Goal: Information Seeking & Learning: Find specific fact

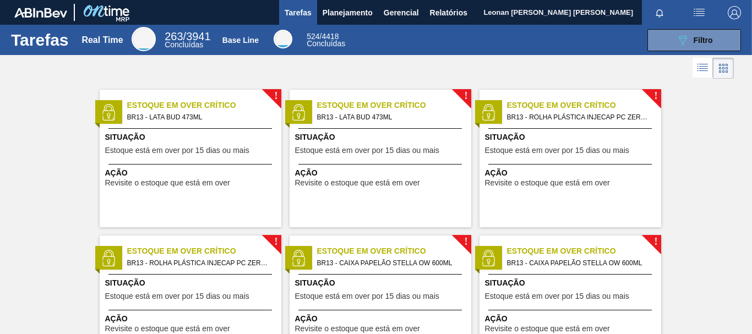
click at [362, 13] on span "Planejamento" at bounding box center [348, 12] width 50 height 13
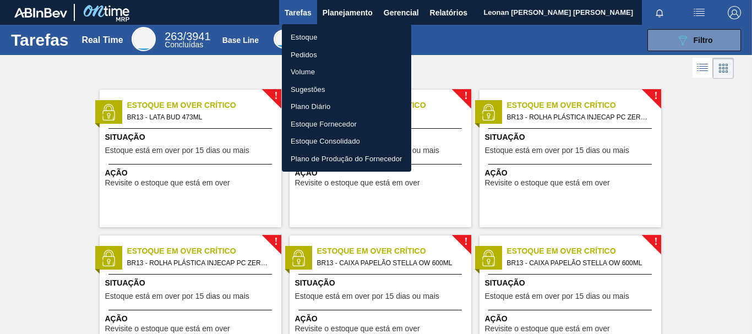
click at [313, 55] on li "Pedidos" at bounding box center [346, 55] width 129 height 18
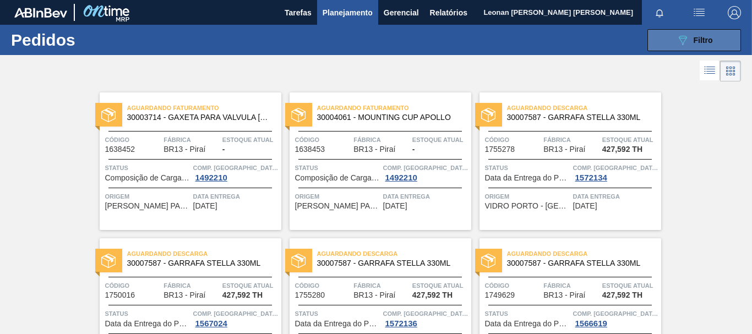
click at [664, 39] on button "089F7B8B-B2A5-4AFE-B5C0-19BA573D28AC Filtro" at bounding box center [695, 40] width 94 height 22
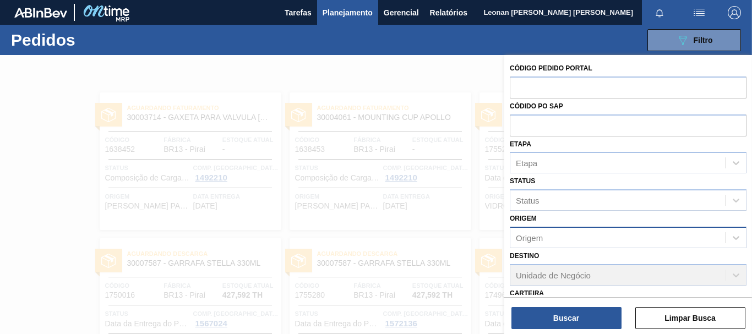
scroll to position [171, 0]
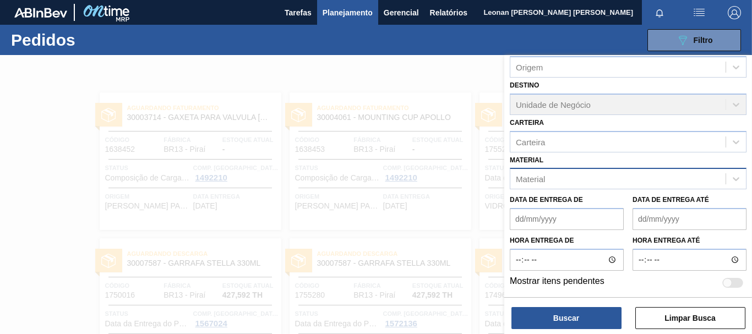
click at [591, 187] on div "Material" at bounding box center [618, 179] width 215 height 16
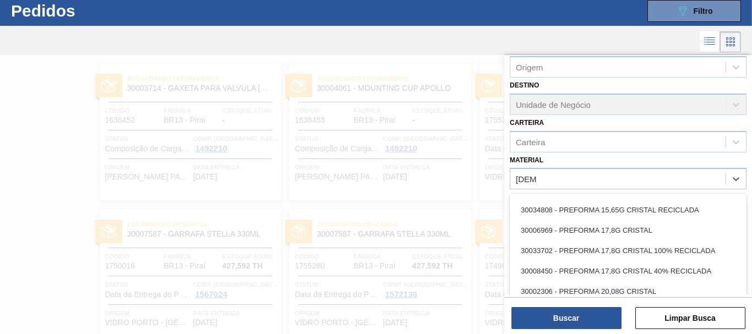
scroll to position [0, 0]
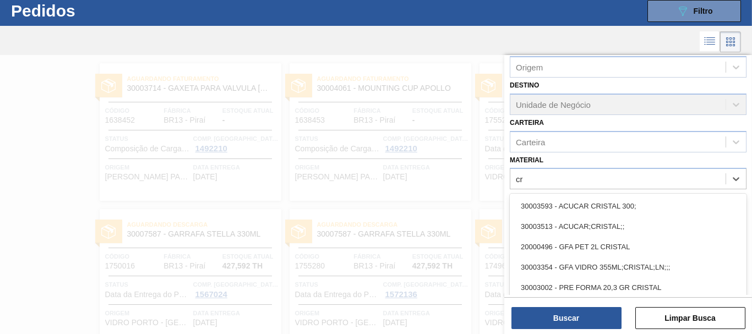
type input "c"
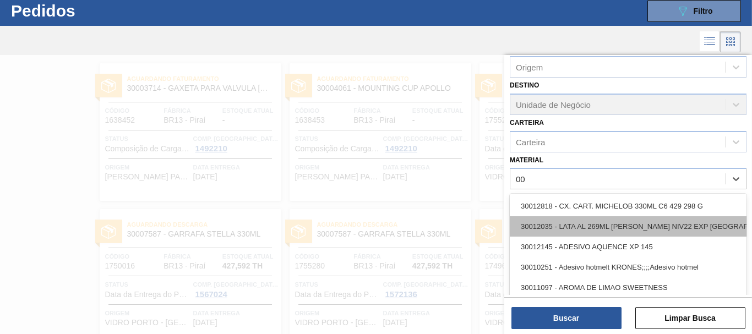
type input "0"
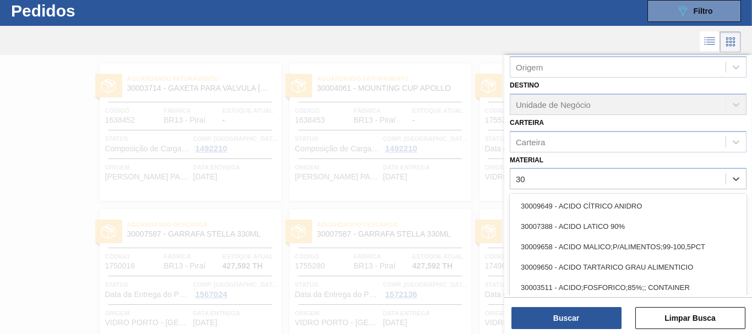
type input "3"
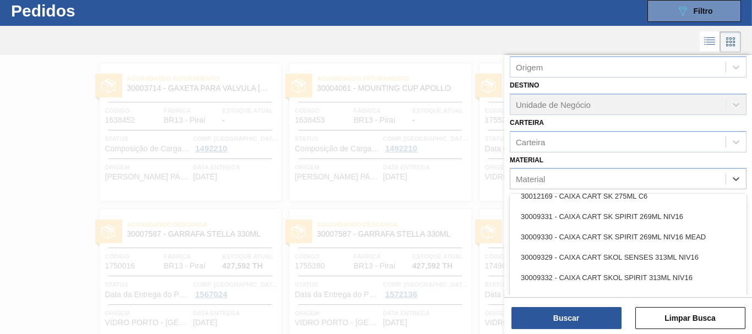
scroll to position [1927, 0]
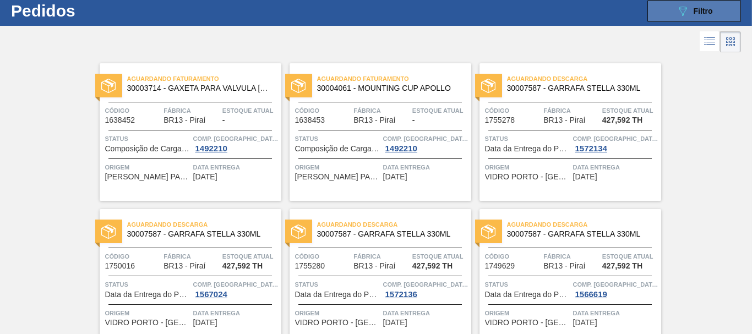
click at [684, 16] on icon "089F7B8B-B2A5-4AFE-B5C0-19BA573D28AC" at bounding box center [682, 10] width 13 height 13
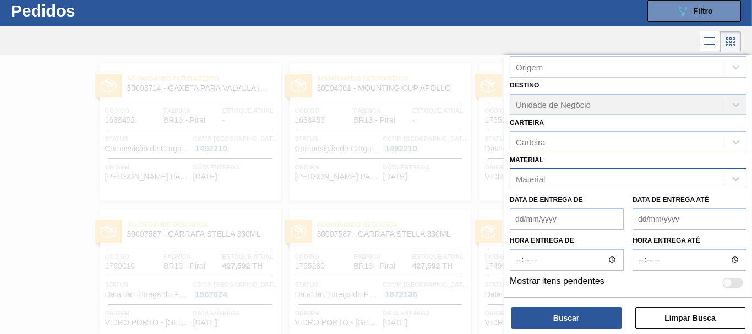
click at [563, 177] on div "Material" at bounding box center [618, 179] width 215 height 16
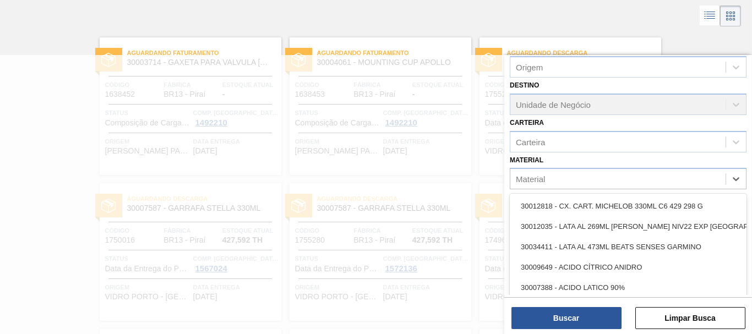
scroll to position [58, 0]
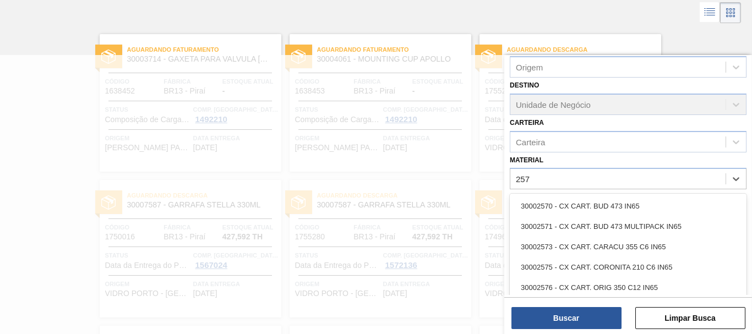
type input "2577"
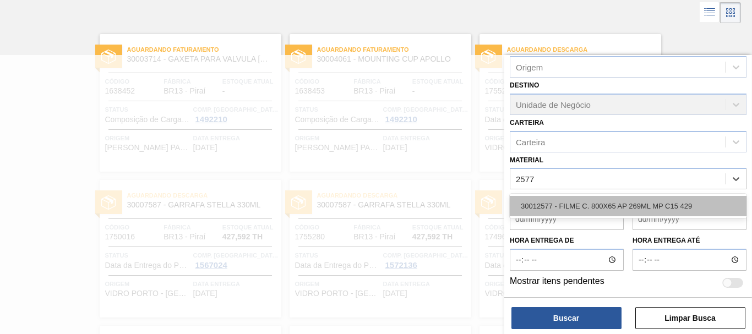
click at [621, 203] on div "30012577 - FILME C. 800X65 AP 269ML MP C15 429" at bounding box center [628, 206] width 237 height 20
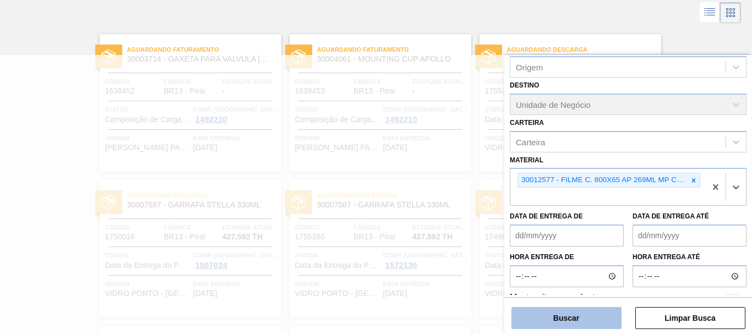
click at [604, 312] on button "Buscar" at bounding box center [567, 318] width 110 height 22
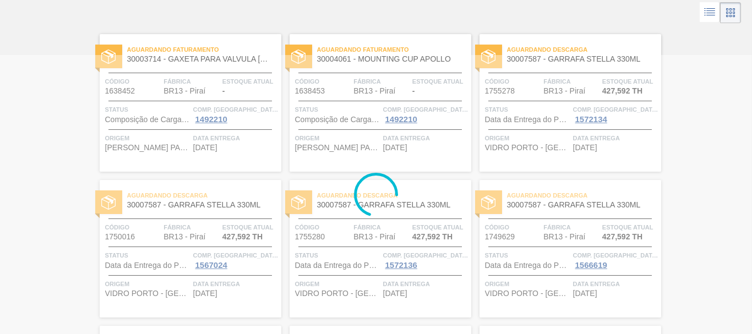
scroll to position [0, 0]
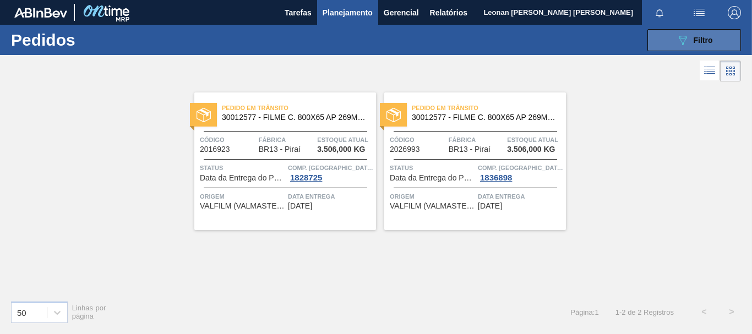
click at [706, 36] on span "Filtro" at bounding box center [703, 40] width 19 height 9
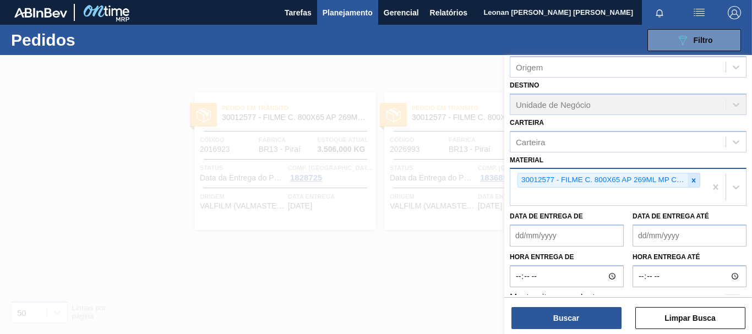
click at [696, 181] on icon at bounding box center [694, 181] width 8 height 8
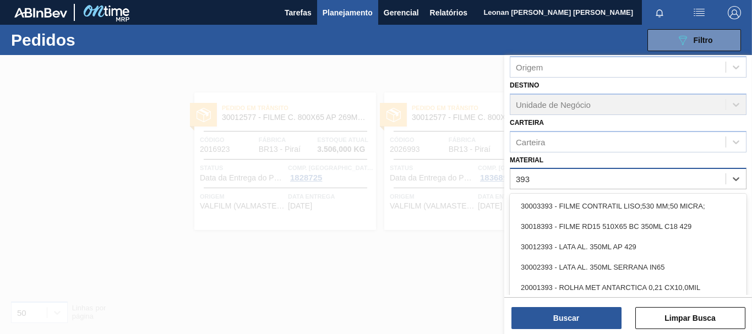
type input "3934"
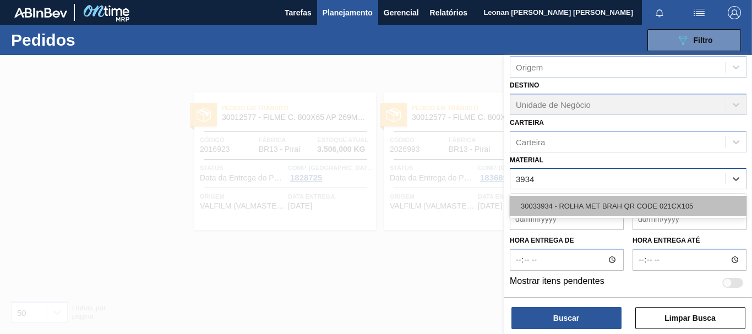
click at [658, 204] on div "30033934 - ROLHA MET BRAH QR CODE 021CX105" at bounding box center [628, 206] width 237 height 20
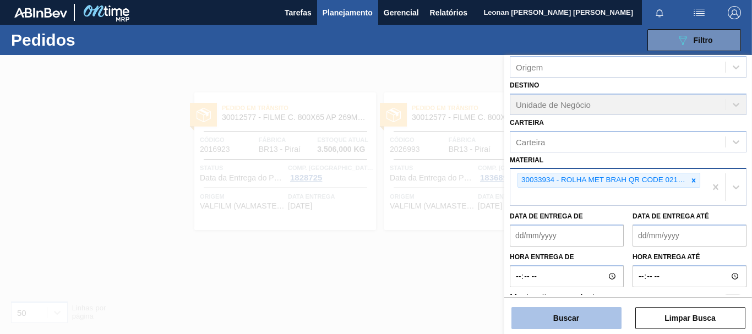
click at [563, 327] on button "Buscar" at bounding box center [567, 318] width 110 height 22
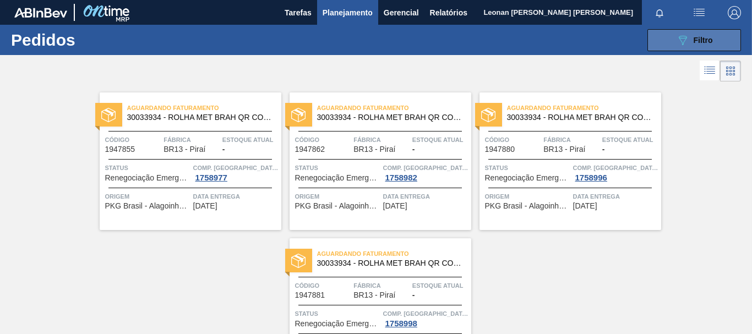
click at [730, 44] on button "089F7B8B-B2A5-4AFE-B5C0-19BA573D28AC Filtro" at bounding box center [695, 40] width 94 height 22
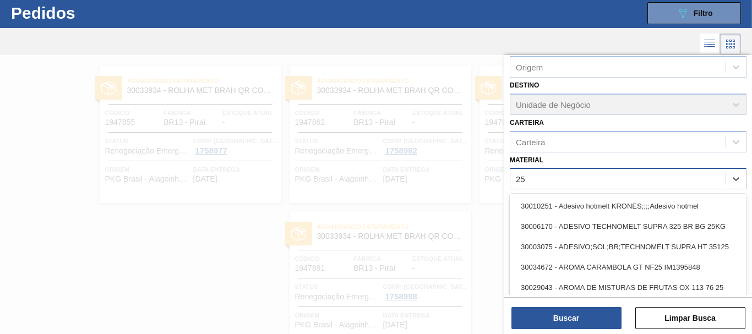
scroll to position [29, 0]
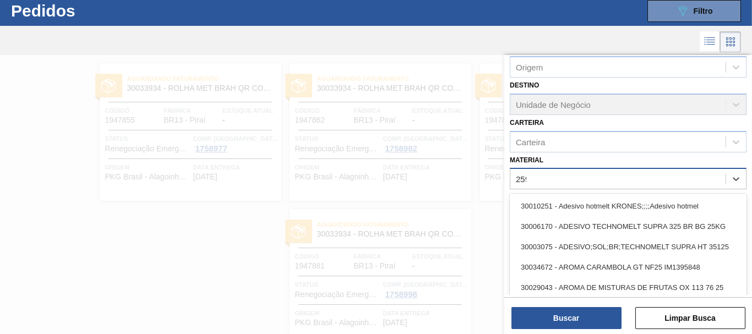
type input "2598"
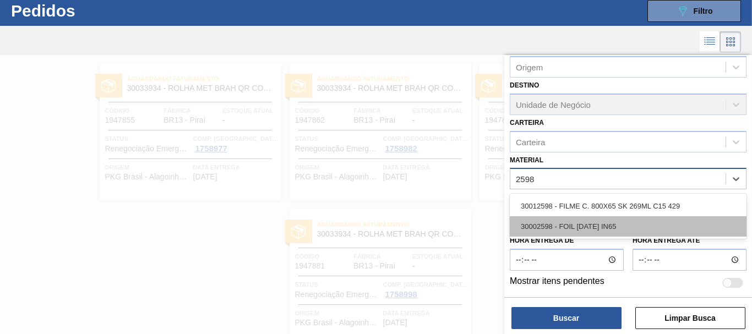
click at [593, 230] on div "30002598 - FOIL [DATE] IN65" at bounding box center [628, 226] width 237 height 20
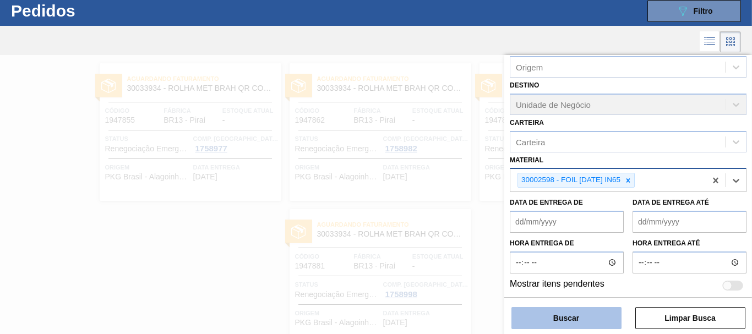
click at [581, 310] on button "Buscar" at bounding box center [567, 318] width 110 height 22
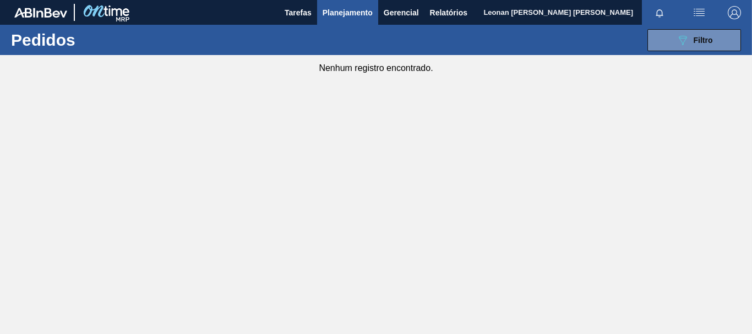
scroll to position [0, 0]
click at [714, 46] on button "089F7B8B-B2A5-4AFE-B5C0-19BA573D28AC Filtro" at bounding box center [695, 40] width 94 height 22
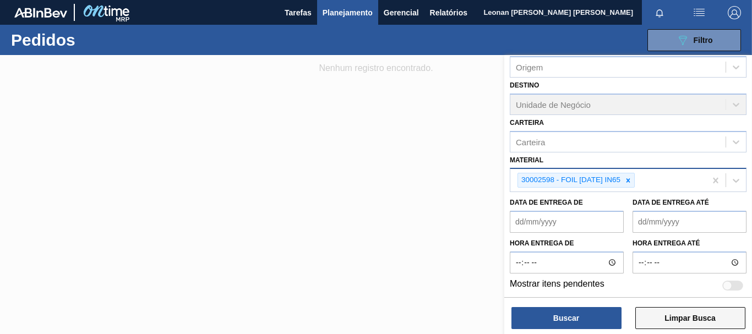
click at [685, 313] on button "Limpar Busca" at bounding box center [691, 318] width 110 height 22
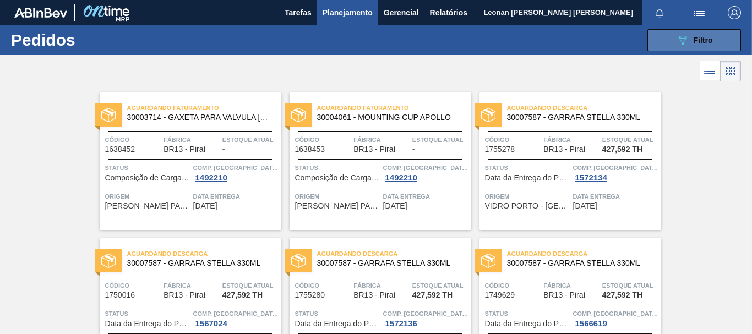
click at [654, 38] on button "089F7B8B-B2A5-4AFE-B5C0-19BA573D28AC Filtro" at bounding box center [695, 40] width 94 height 22
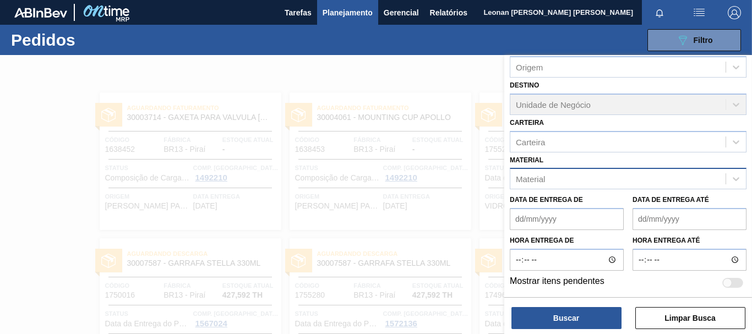
click at [668, 176] on div "Material" at bounding box center [618, 179] width 215 height 16
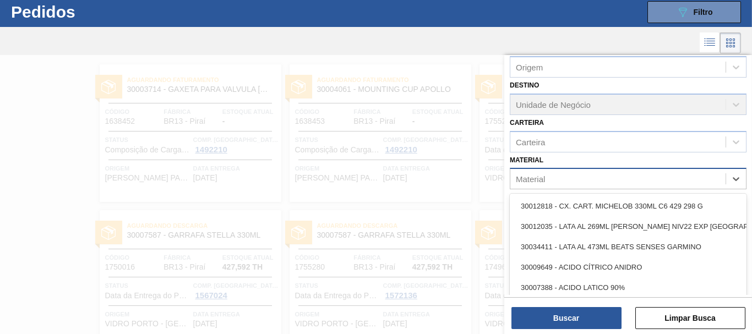
scroll to position [29, 0]
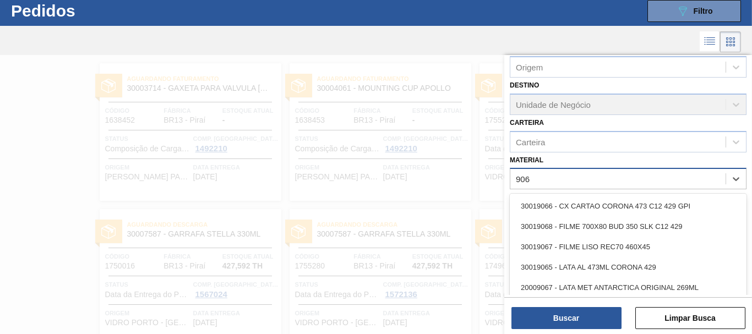
type input "9068"
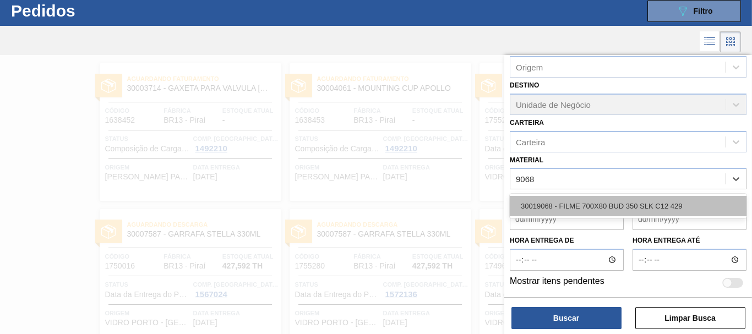
click at [660, 211] on div "30019068 - FILME 700X80 BUD 350 SLK C12 429" at bounding box center [628, 206] width 237 height 20
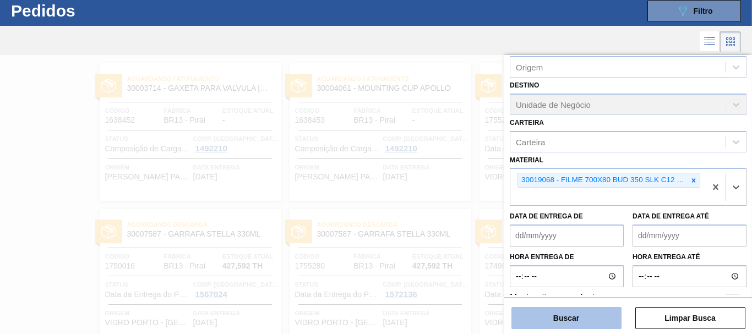
click at [595, 317] on button "Buscar" at bounding box center [567, 318] width 110 height 22
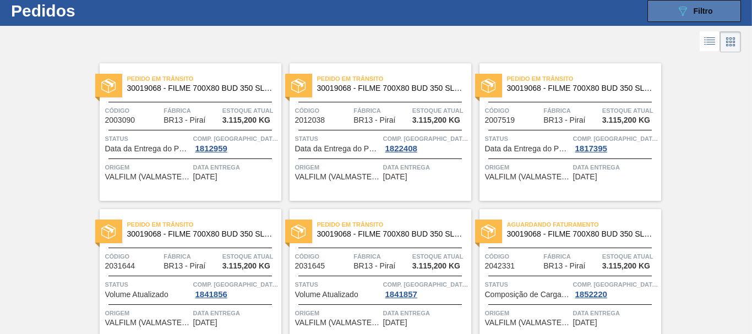
click at [704, 12] on span "Filtro" at bounding box center [703, 11] width 19 height 9
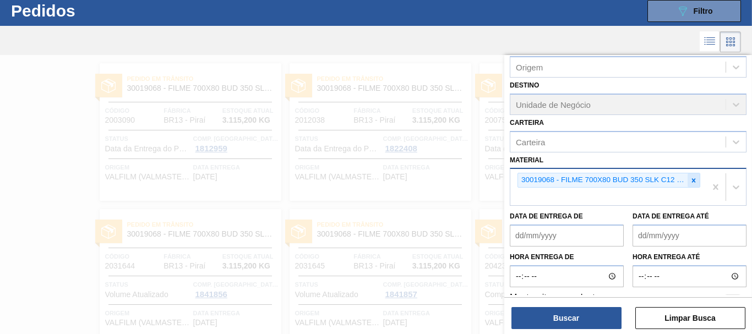
click at [693, 182] on icon at bounding box center [694, 181] width 8 height 8
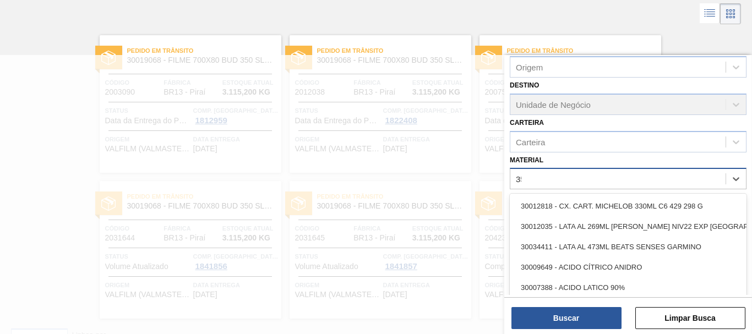
scroll to position [58, 0]
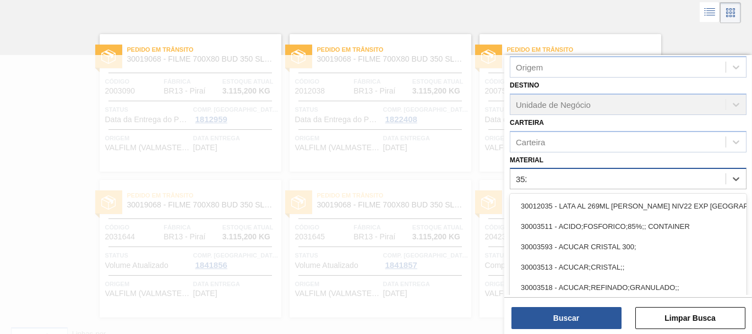
type input "3525"
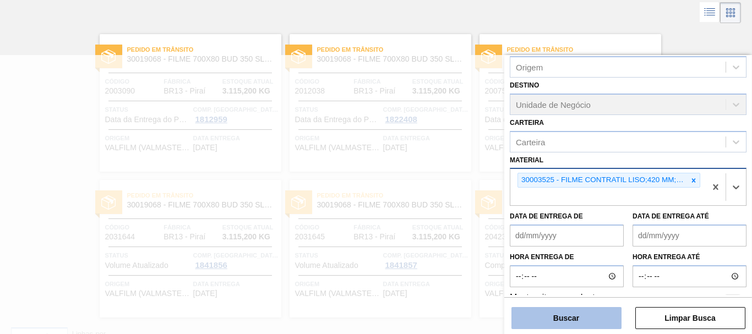
click at [599, 323] on button "Buscar" at bounding box center [567, 318] width 110 height 22
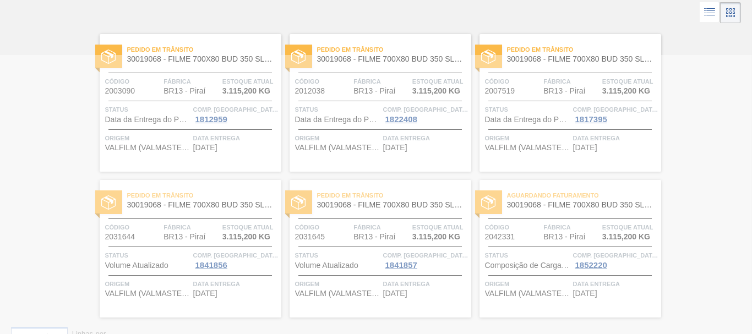
scroll to position [0, 0]
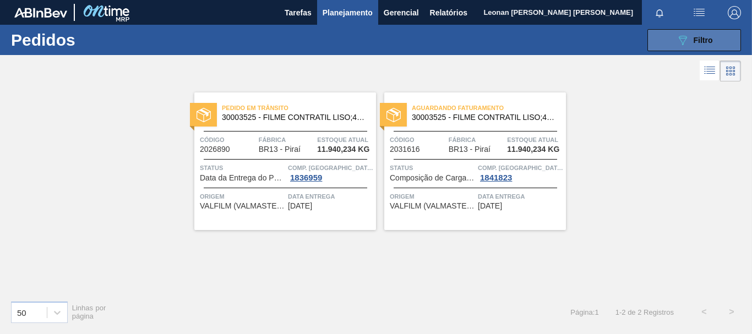
click at [687, 38] on icon "089F7B8B-B2A5-4AFE-B5C0-19BA573D28AC" at bounding box center [682, 40] width 13 height 13
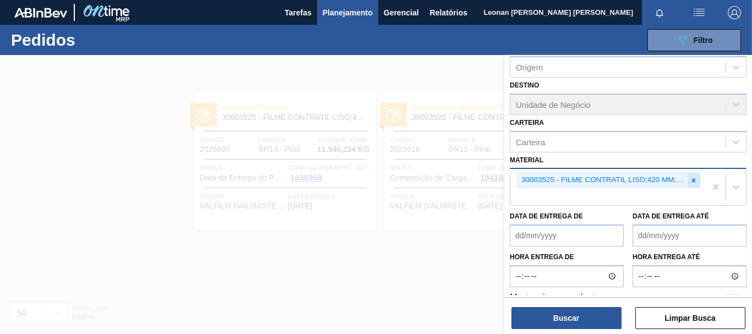
click at [693, 183] on icon at bounding box center [694, 181] width 8 height 8
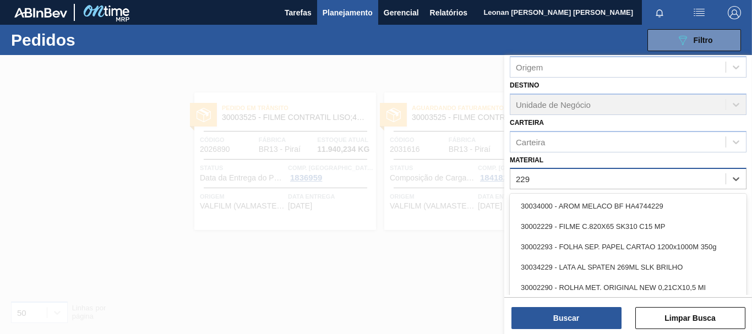
type input "2293"
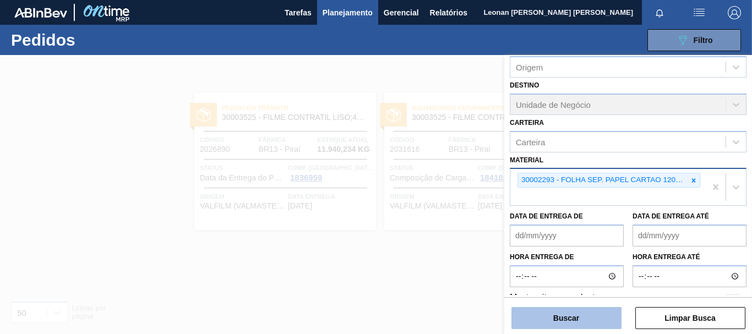
click at [560, 316] on button "Buscar" at bounding box center [567, 318] width 110 height 22
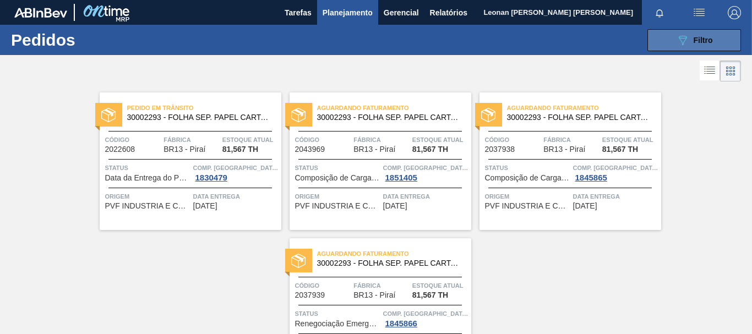
click at [718, 35] on button "089F7B8B-B2A5-4AFE-B5C0-19BA573D28AC Filtro" at bounding box center [695, 40] width 94 height 22
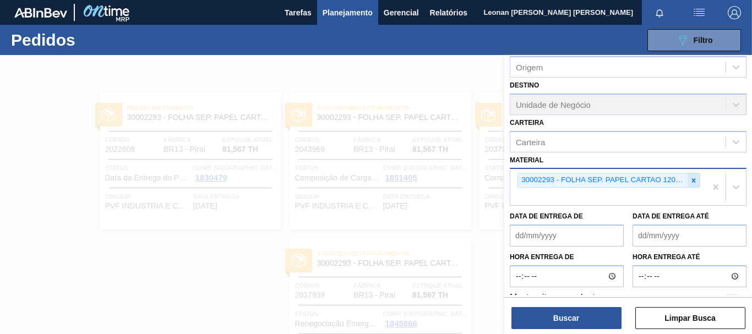
click at [693, 180] on icon at bounding box center [694, 181] width 8 height 8
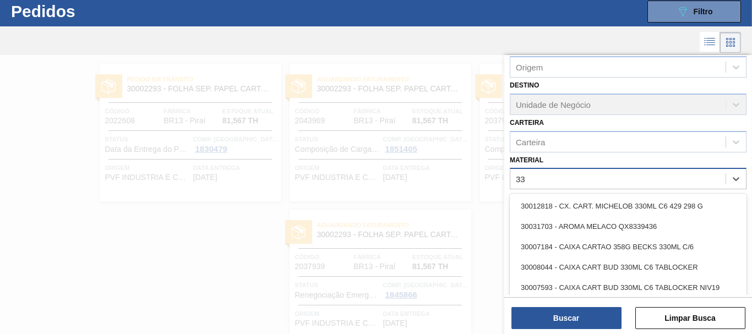
scroll to position [29, 0]
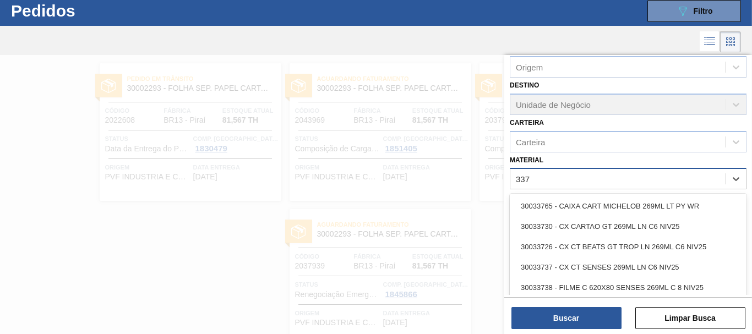
type input "3371"
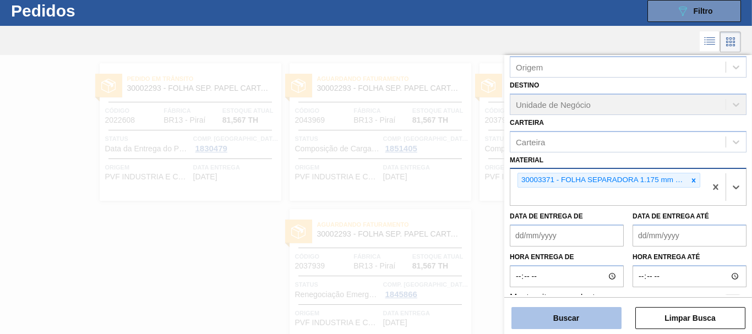
click at [571, 327] on button "Buscar" at bounding box center [567, 318] width 110 height 22
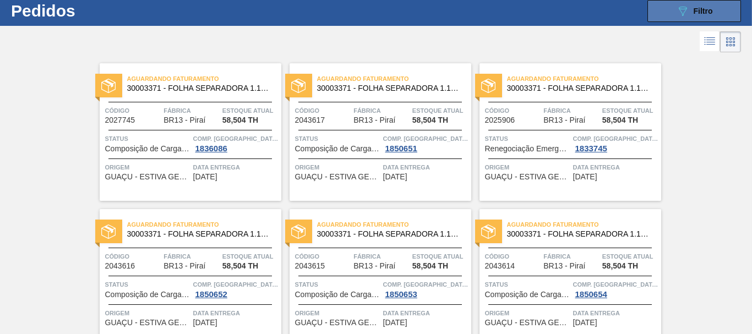
click at [676, 10] on icon "089F7B8B-B2A5-4AFE-B5C0-19BA573D28AC" at bounding box center [682, 10] width 13 height 13
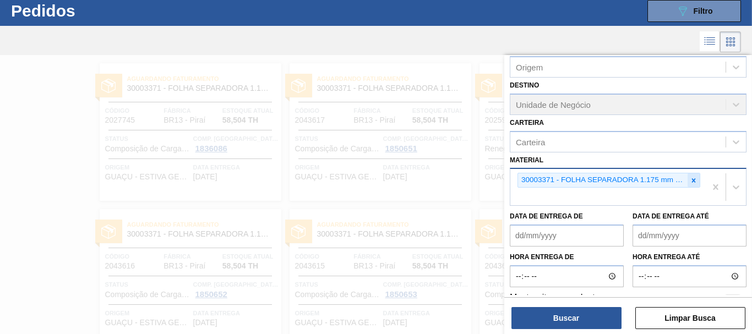
click at [691, 180] on icon at bounding box center [694, 181] width 8 height 8
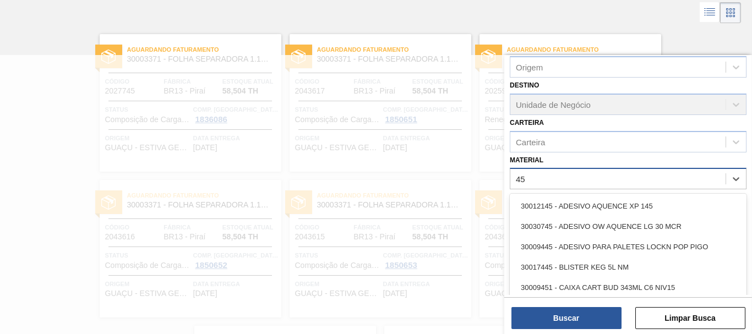
scroll to position [58, 0]
type input "4536"
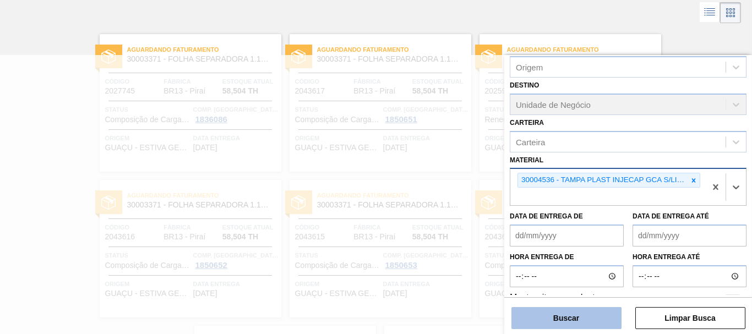
click at [579, 327] on button "Buscar" at bounding box center [567, 318] width 110 height 22
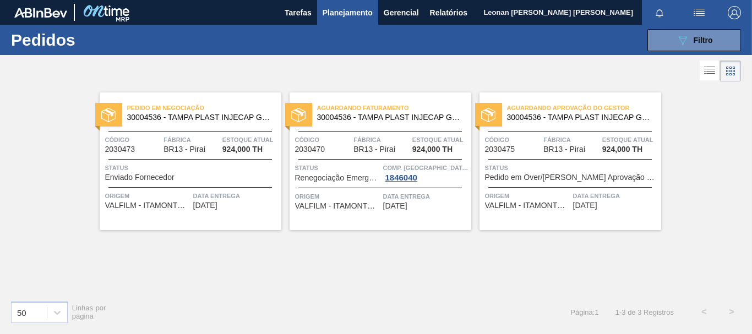
scroll to position [0, 0]
click at [679, 40] on icon "089F7B8B-B2A5-4AFE-B5C0-19BA573D28AC" at bounding box center [682, 40] width 13 height 13
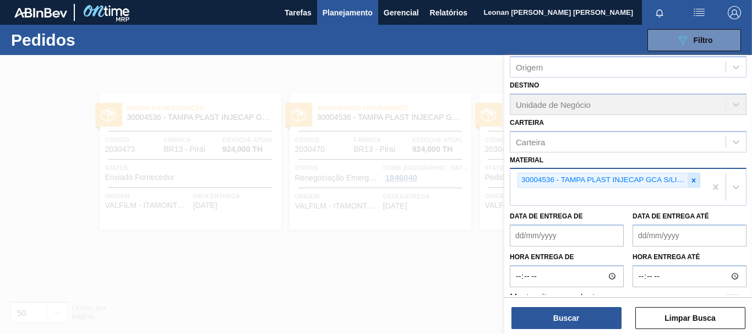
click at [691, 178] on icon at bounding box center [694, 181] width 8 height 8
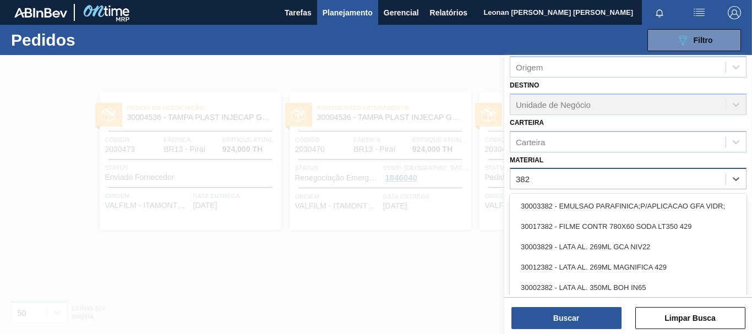
type input "3824"
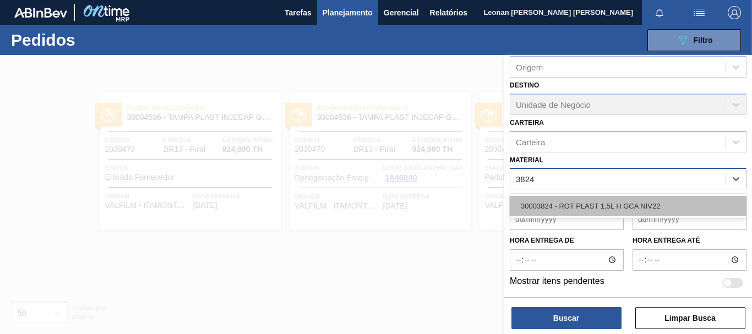
click at [662, 205] on div "30003824 - ROT PLAST 1,5L H GCA NIV22" at bounding box center [628, 206] width 237 height 20
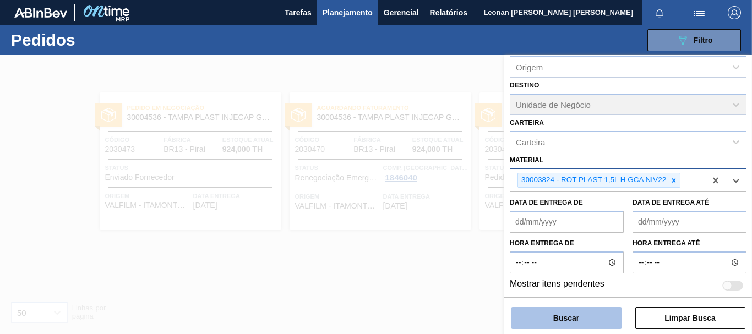
click at [594, 318] on button "Buscar" at bounding box center [567, 318] width 110 height 22
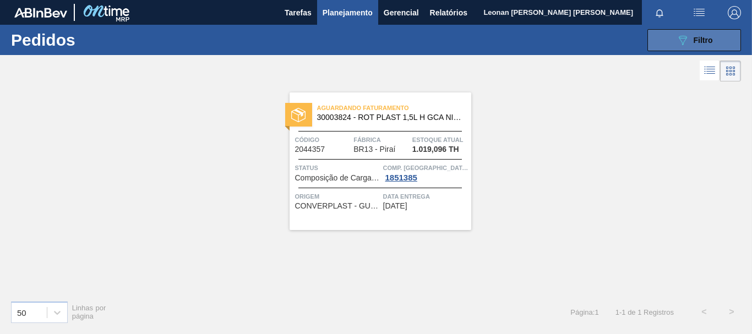
click at [719, 34] on button "089F7B8B-B2A5-4AFE-B5C0-19BA573D28AC Filtro" at bounding box center [695, 40] width 94 height 22
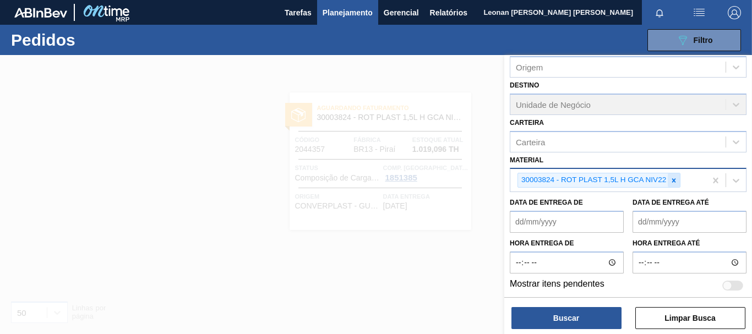
click at [672, 181] on icon at bounding box center [674, 181] width 8 height 8
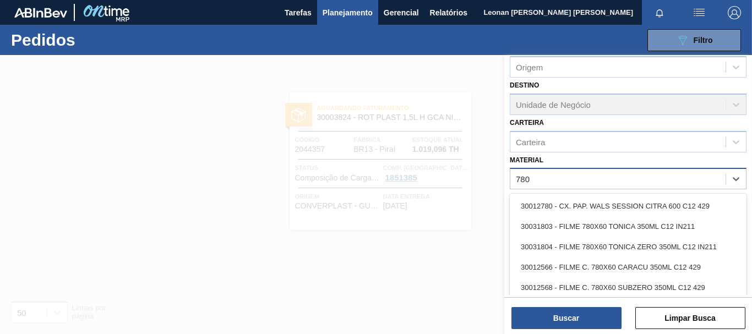
type input "7803"
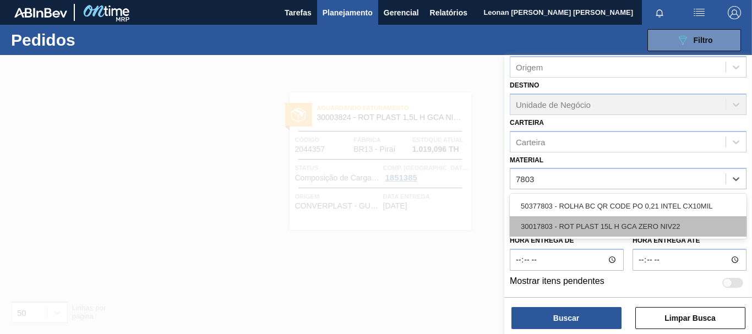
click at [644, 227] on div "30017803 - ROT PLAST 15L H GCA ZERO NIV22" at bounding box center [628, 226] width 237 height 20
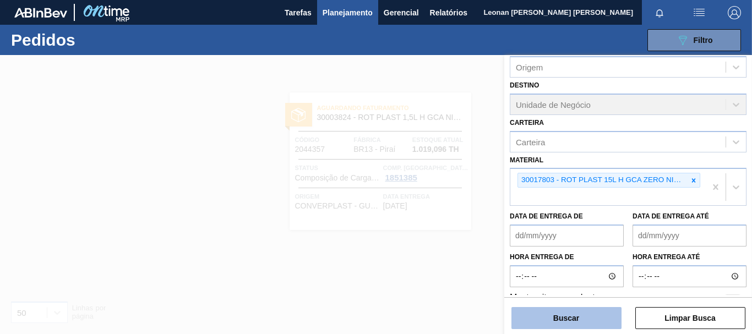
click at [545, 313] on button "Buscar" at bounding box center [567, 318] width 110 height 22
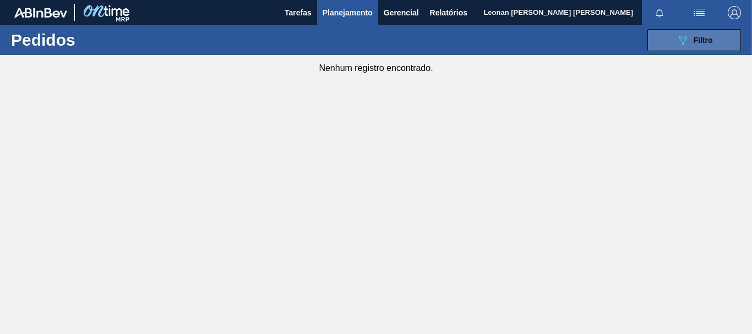
click at [707, 42] on span "Filtro" at bounding box center [703, 40] width 19 height 9
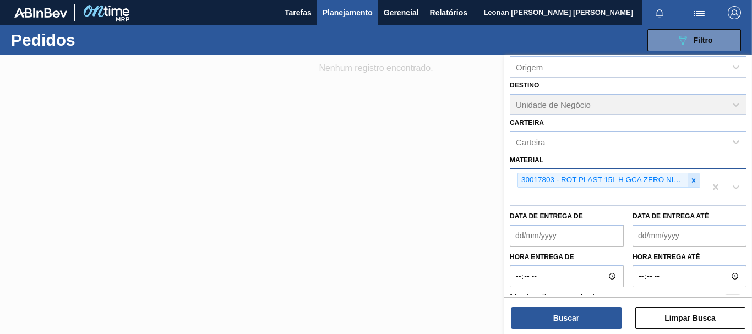
click at [688, 181] on div at bounding box center [694, 180] width 12 height 14
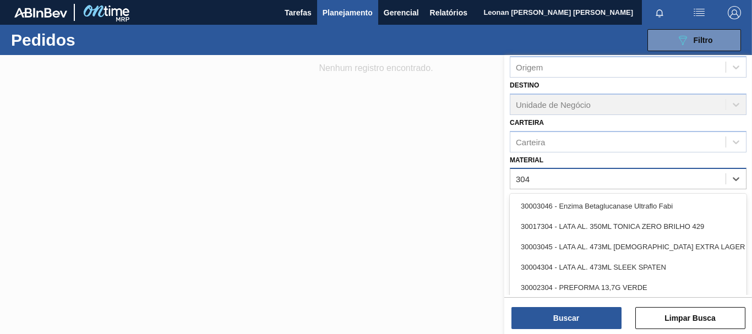
type input "3048"
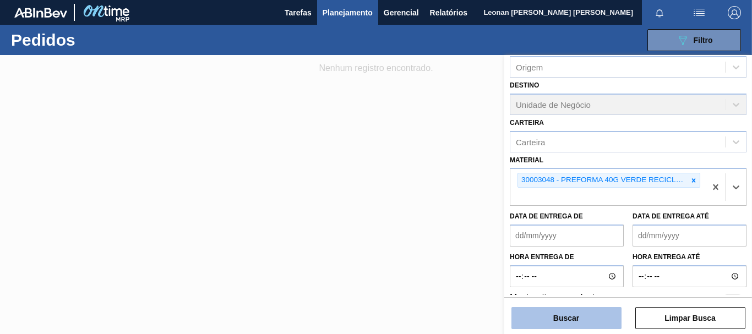
click at [595, 313] on button "Buscar" at bounding box center [567, 318] width 110 height 22
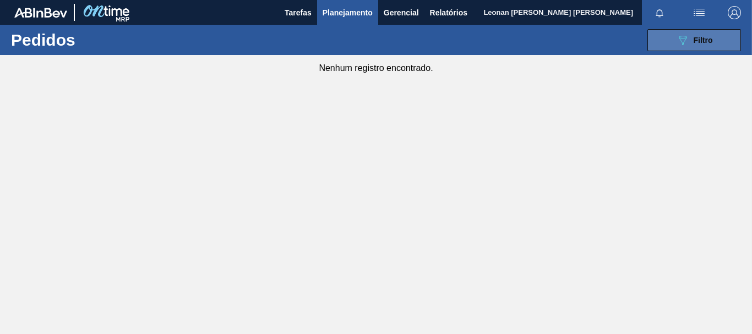
click at [711, 47] on button "089F7B8B-B2A5-4AFE-B5C0-19BA573D28AC Filtro" at bounding box center [695, 40] width 94 height 22
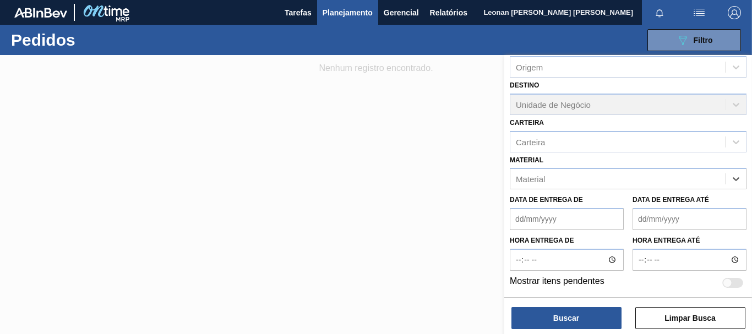
click at [471, 139] on div at bounding box center [376, 222] width 752 height 334
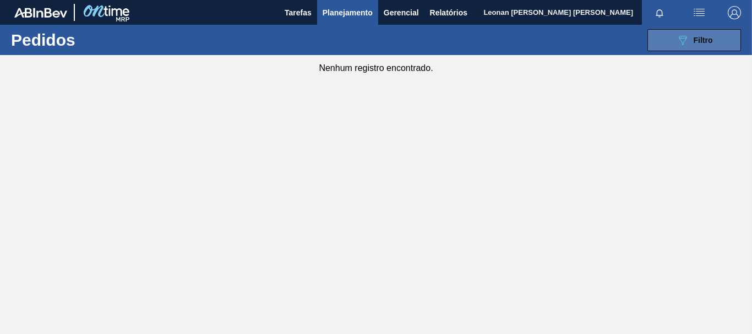
click at [715, 41] on button "089F7B8B-B2A5-4AFE-B5C0-19BA573D28AC Filtro" at bounding box center [695, 40] width 94 height 22
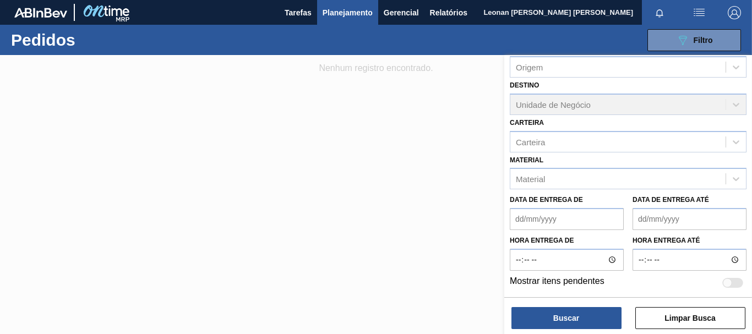
click at [669, 179] on div "Material" at bounding box center [618, 179] width 215 height 16
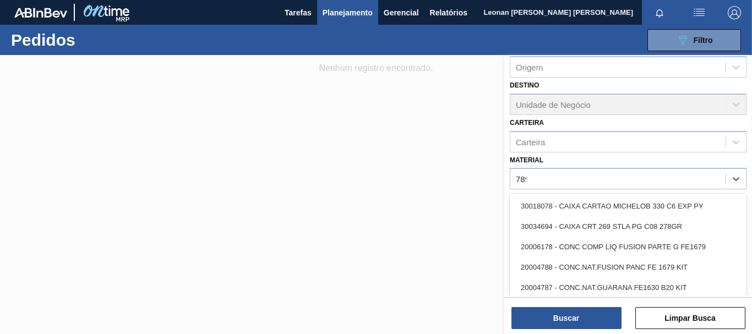
type input "7898"
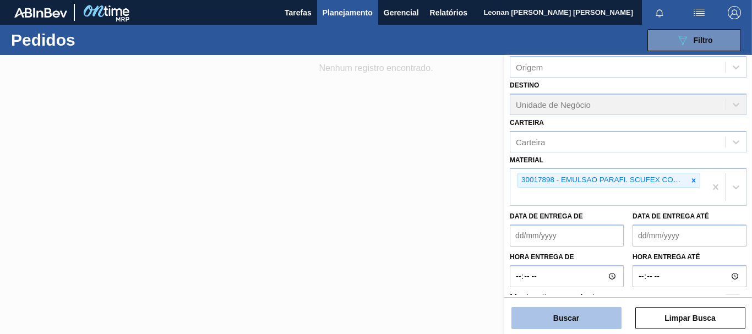
click at [592, 318] on button "Buscar" at bounding box center [567, 318] width 110 height 22
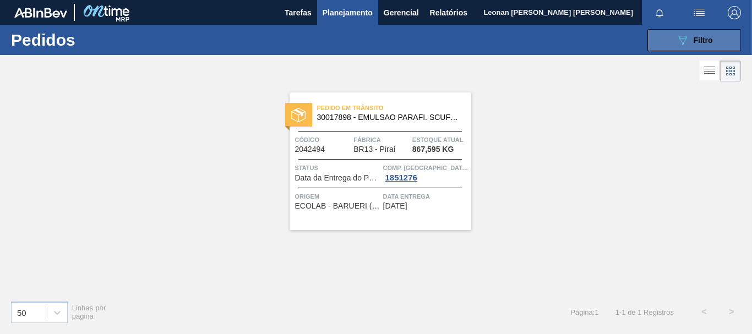
click at [694, 40] on span "Filtro" at bounding box center [703, 40] width 19 height 9
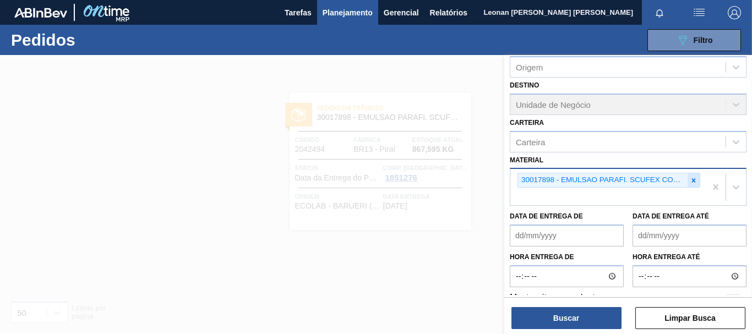
click at [696, 181] on div at bounding box center [694, 180] width 12 height 14
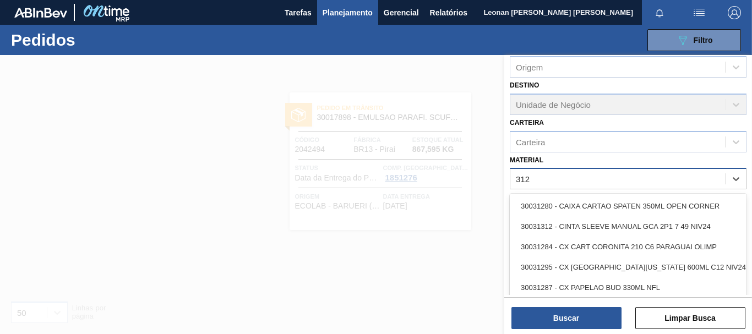
type input "3129"
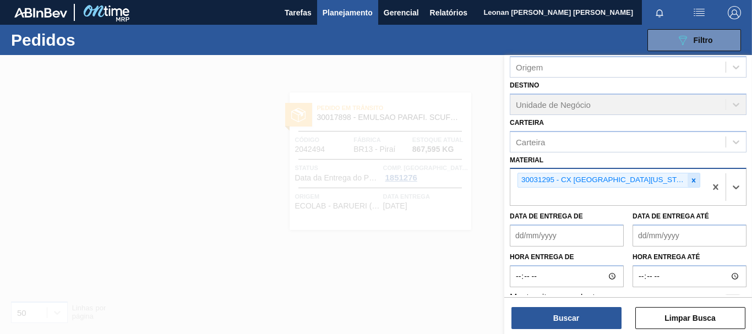
click at [693, 180] on icon at bounding box center [694, 180] width 4 height 4
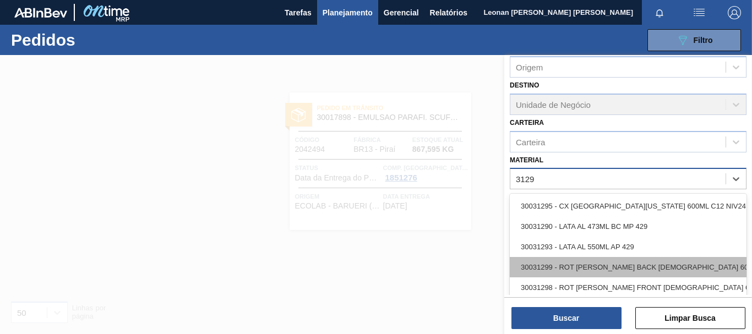
type input "3129"
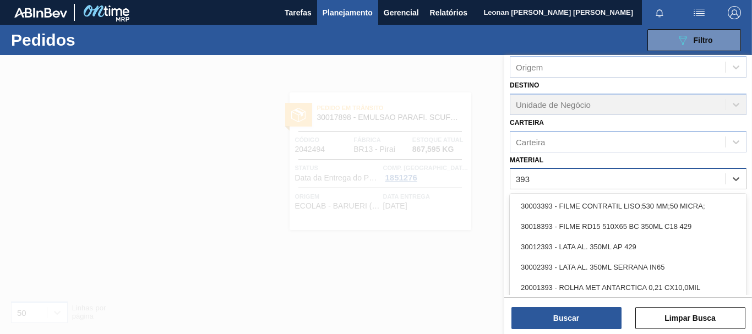
type input "3934"
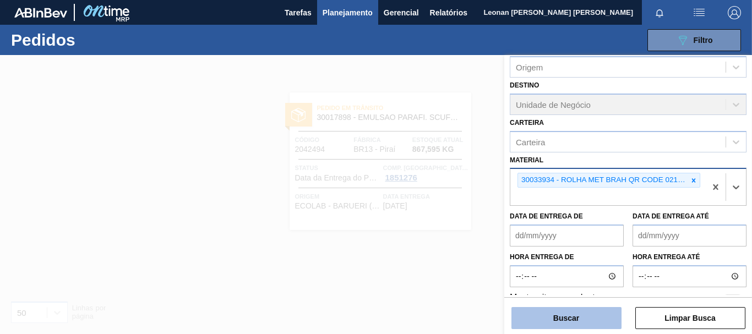
click at [555, 321] on button "Buscar" at bounding box center [567, 318] width 110 height 22
